Goal: Information Seeking & Learning: Check status

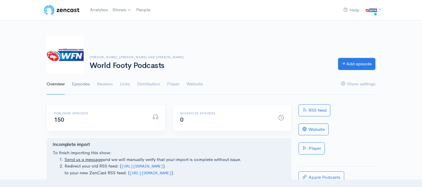
click at [80, 84] on link "Episodes" at bounding box center [81, 83] width 18 height 21
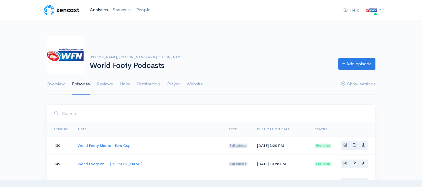
click at [94, 9] on link "Analytics" at bounding box center [99, 10] width 23 height 13
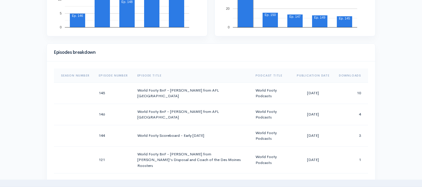
scroll to position [254, 0]
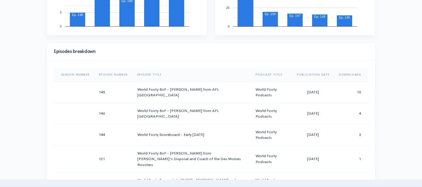
click at [346, 74] on th "Downloads" at bounding box center [351, 74] width 34 height 14
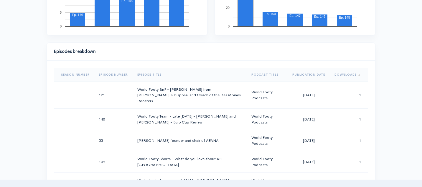
click at [346, 74] on th "Downloads" at bounding box center [349, 74] width 38 height 14
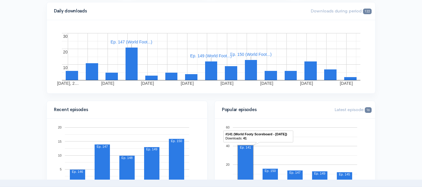
scroll to position [0, 0]
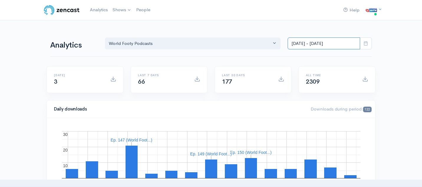
click at [351, 41] on input "[DATE] - [DATE]" at bounding box center [324, 43] width 72 height 12
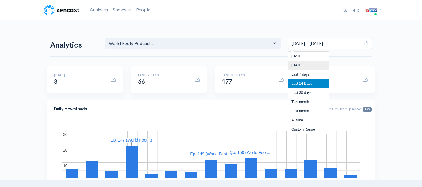
click at [306, 67] on li "[DATE]" at bounding box center [308, 65] width 41 height 9
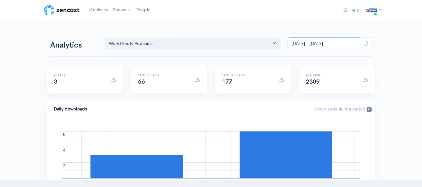
click at [323, 45] on input "[DATE] - [DATE]" at bounding box center [324, 43] width 72 height 12
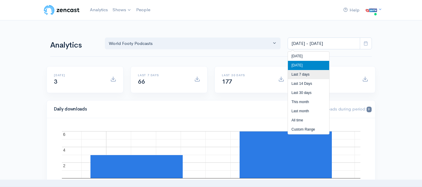
click at [303, 73] on li "Last 7 days" at bounding box center [308, 74] width 41 height 9
type input "[DATE] - [DATE]"
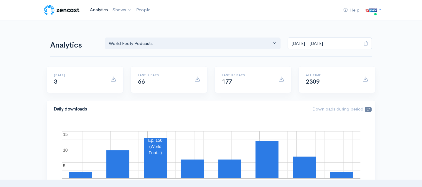
click at [96, 5] on link "Analytics" at bounding box center [99, 10] width 23 height 13
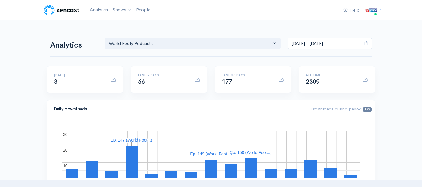
click at [67, 11] on img at bounding box center [61, 10] width 37 height 12
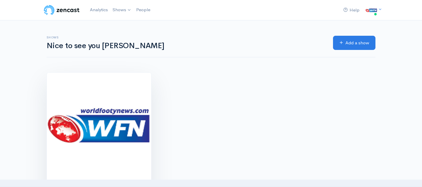
click at [100, 112] on img at bounding box center [99, 124] width 104 height 104
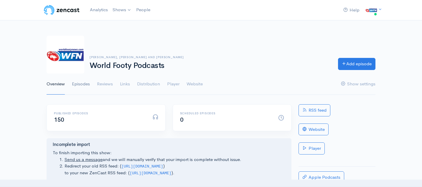
click at [82, 84] on link "Episodes" at bounding box center [81, 83] width 18 height 21
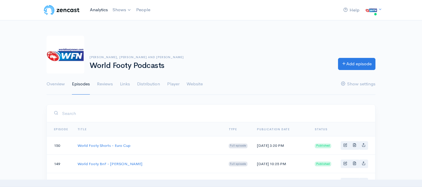
click at [101, 11] on link "Analytics" at bounding box center [99, 10] width 23 height 13
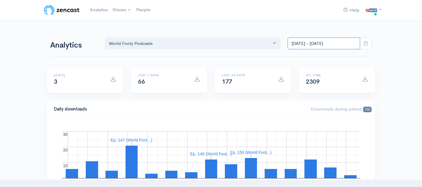
click at [352, 46] on input "[DATE] - [DATE]" at bounding box center [324, 43] width 72 height 12
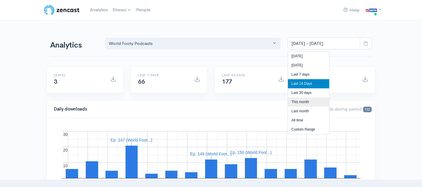
click at [308, 103] on li "This month" at bounding box center [308, 101] width 41 height 9
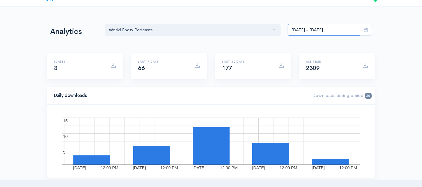
click at [320, 32] on input "[DATE] - [DATE]" at bounding box center [324, 30] width 72 height 12
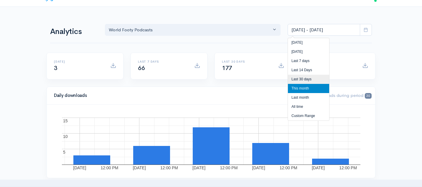
click at [307, 79] on li "Last 30 days" at bounding box center [308, 79] width 41 height 9
type input "[DATE] - [DATE]"
